Goal: Complete application form: Complete application form

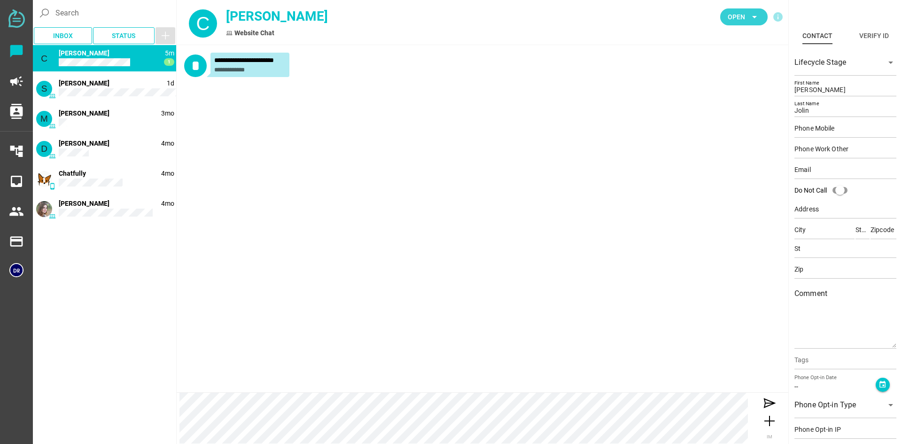
click at [740, 17] on span "Open" at bounding box center [736, 16] width 17 height 11
click at [732, 31] on div "Open" at bounding box center [741, 36] width 40 height 15
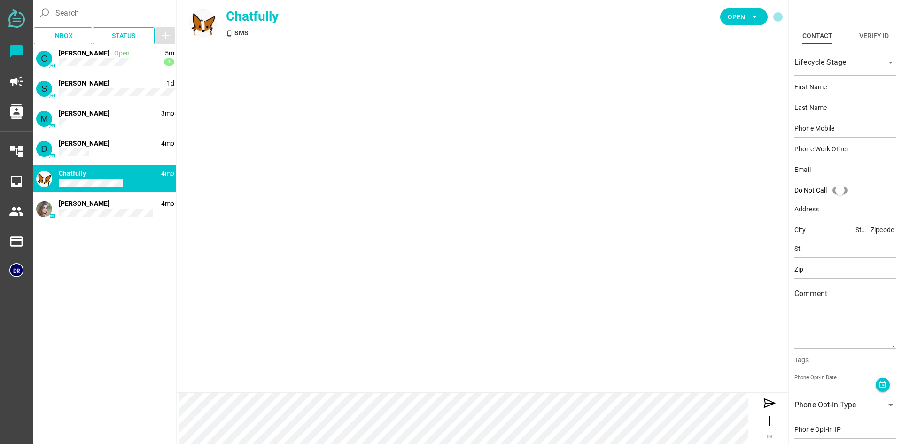
type input "Demo"
type input "Contact"
type input "15554443333"
type input "[EMAIL_ADDRESS][DOMAIN_NAME]"
type input "[STREET_ADDRESS]"
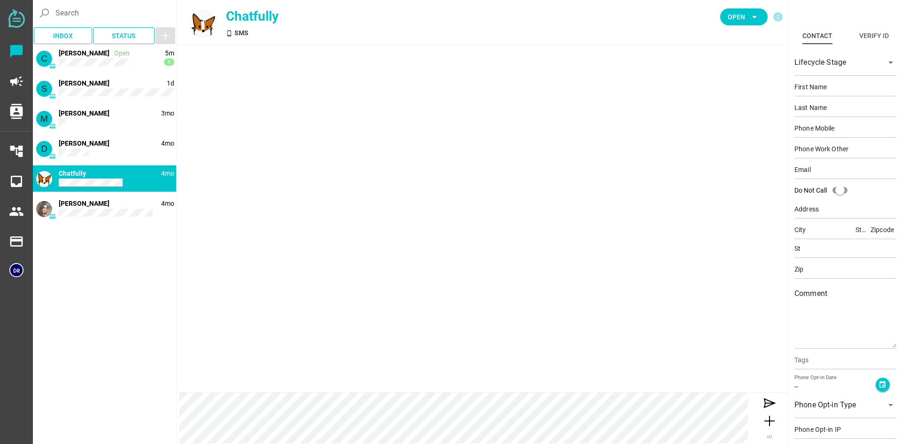
type input "[PERSON_NAME][GEOGRAPHIC_DATA]"
type input "CA"
type input "90210"
type input "CA"
type input "90210"
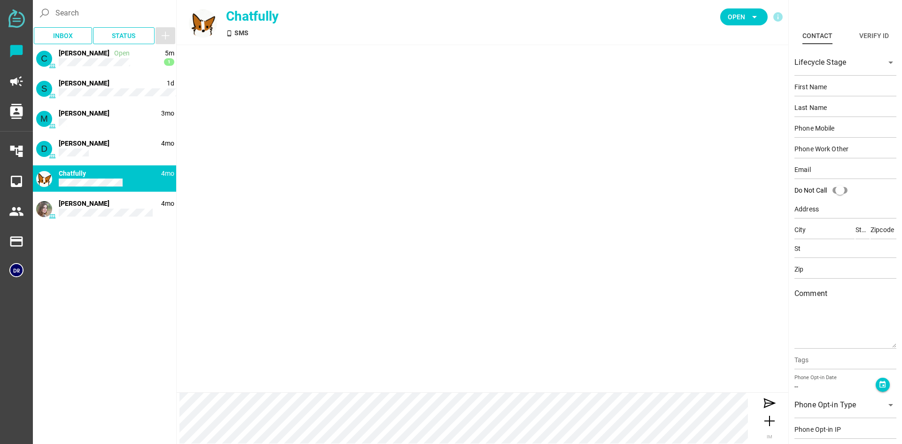
type textarea "This is an example contact for demo purposes."
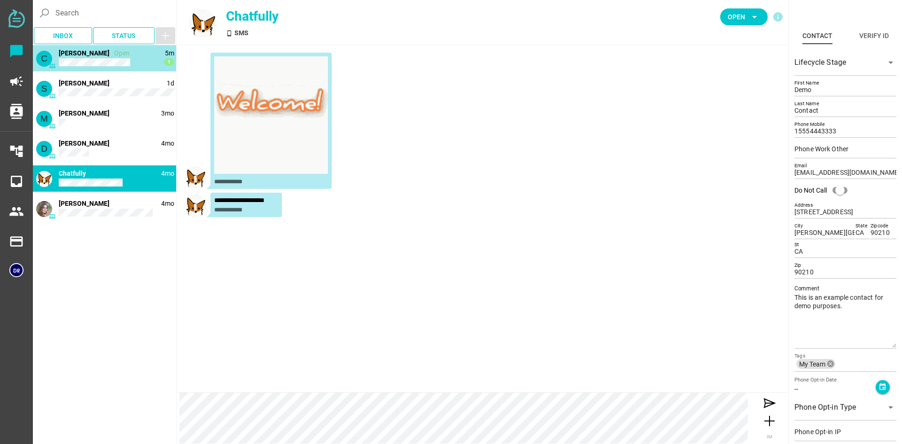
type input "[PERSON_NAME]"
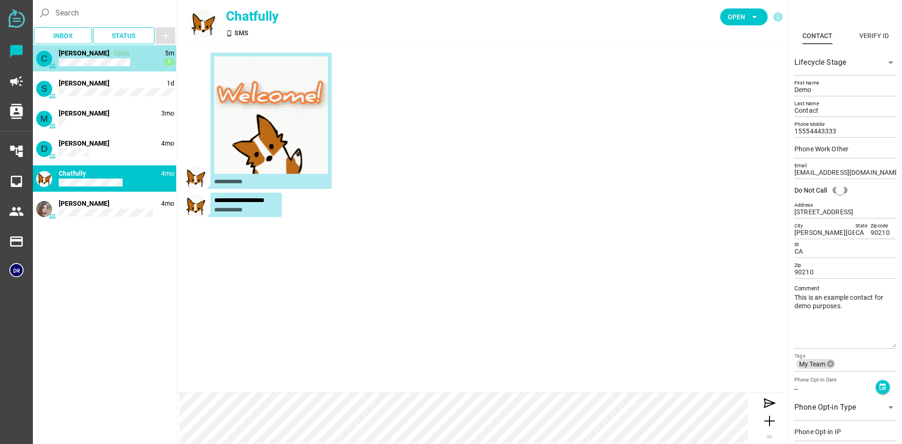
type input "Jolin"
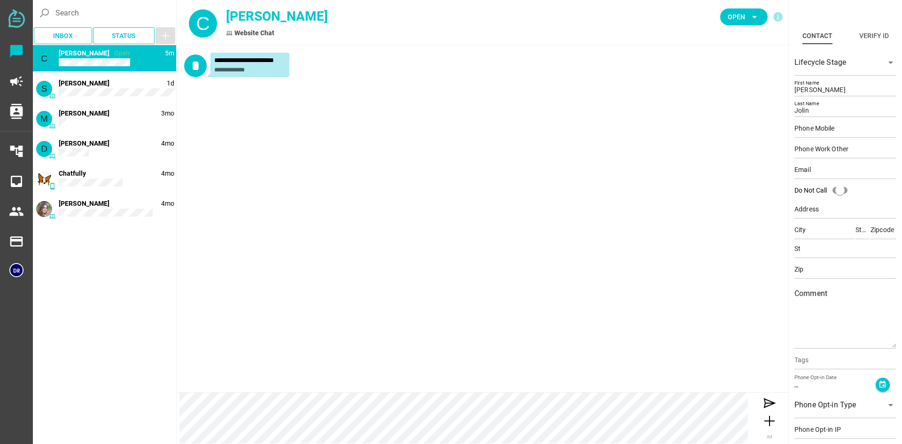
click at [271, 71] on div "**********" at bounding box center [249, 70] width 71 height 8
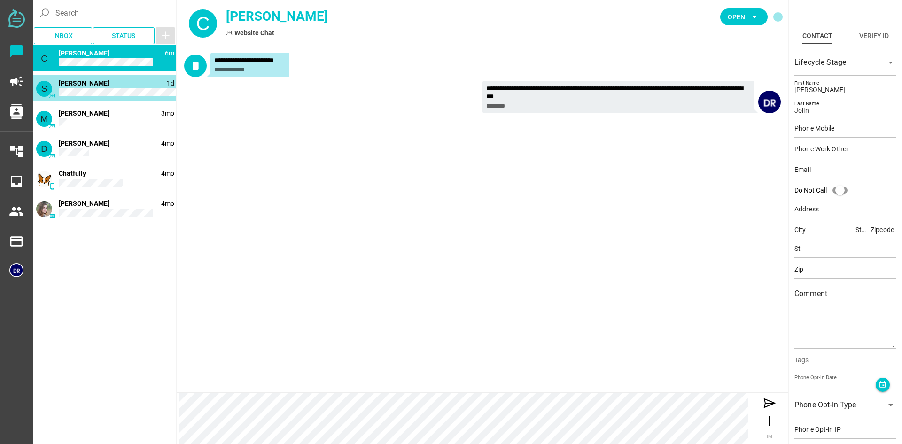
click at [115, 87] on div "S 1d [PERSON_NAME]" at bounding box center [104, 88] width 143 height 26
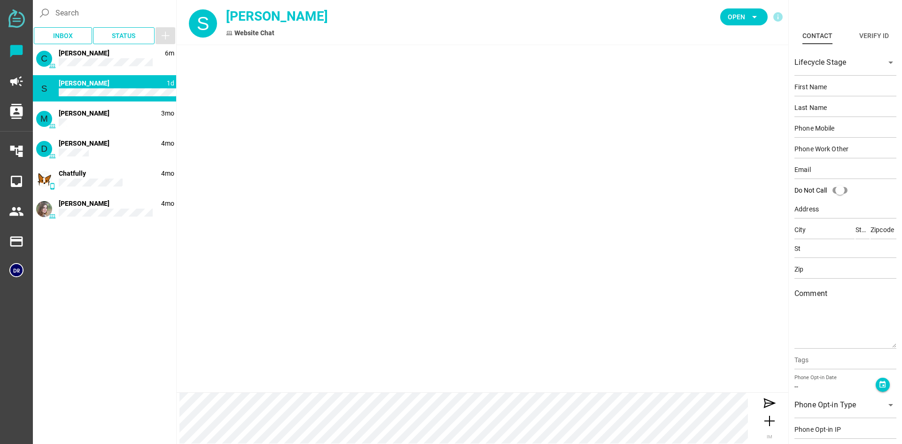
type input "[PERSON_NAME]"
type input "Fairbanks"
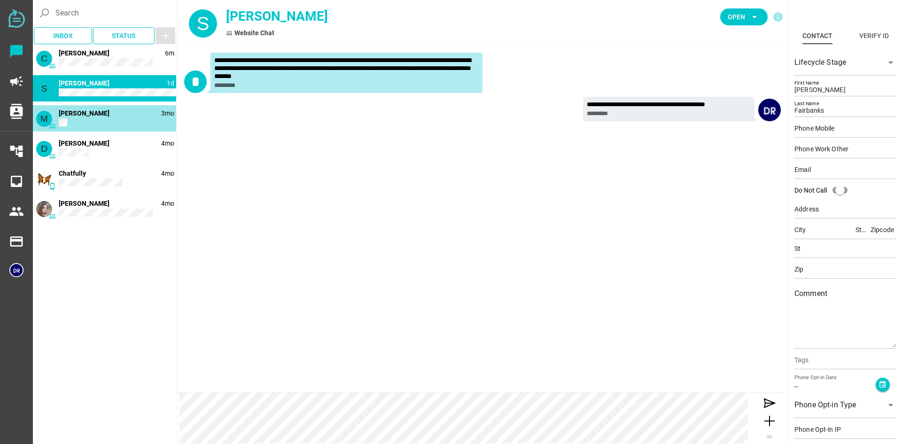
click at [116, 124] on div "M 3mo [PERSON_NAME]" at bounding box center [104, 118] width 143 height 26
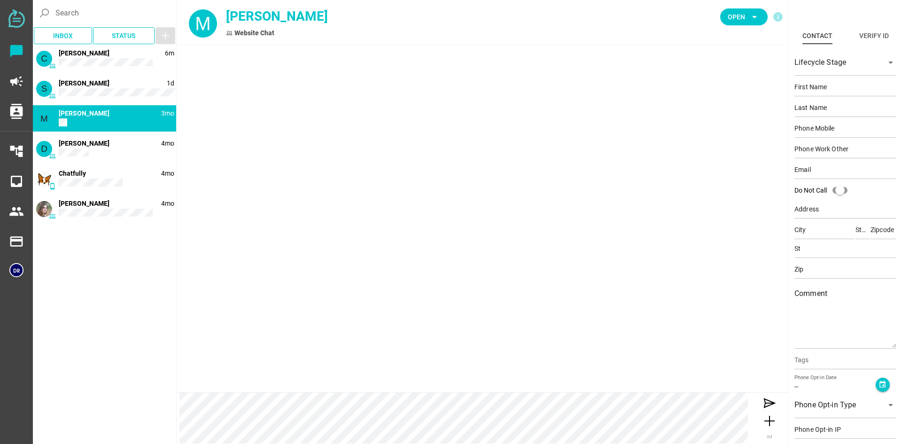
type input "[PERSON_NAME]"
type input "Bear"
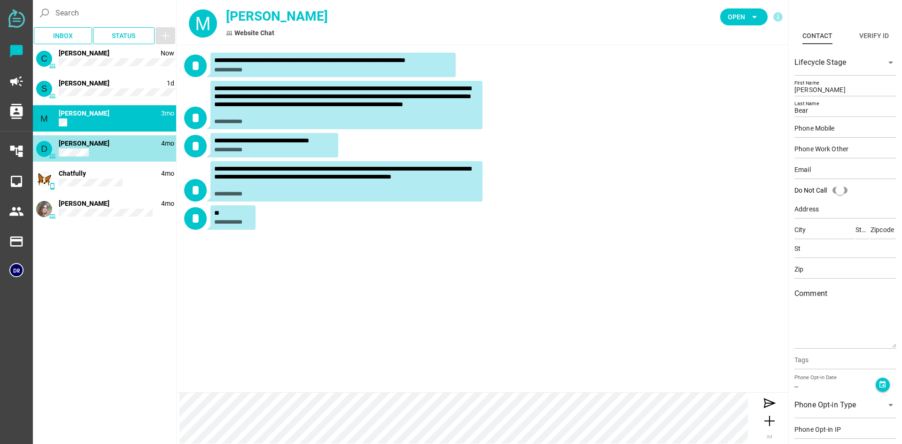
click at [112, 148] on div "D 4mo [PERSON_NAME]" at bounding box center [104, 148] width 143 height 26
type input "[PERSON_NAME]"
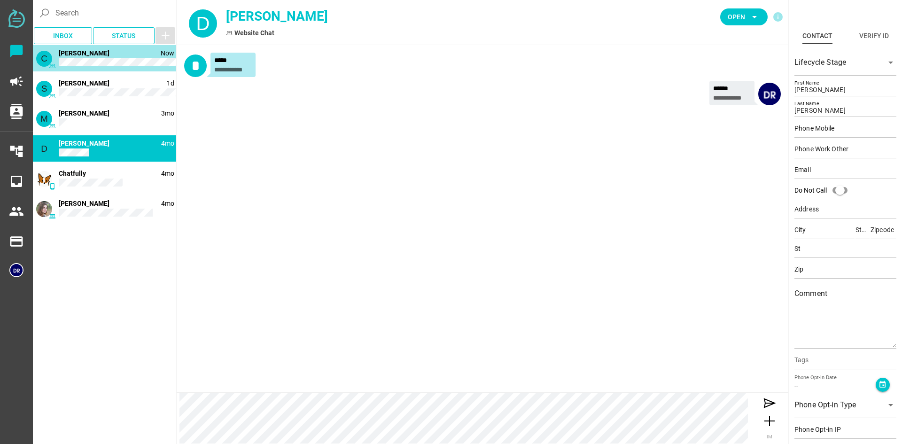
click at [119, 67] on div "C Now [PERSON_NAME]" at bounding box center [104, 58] width 143 height 26
type input "[PERSON_NAME]"
type input "Jolin"
